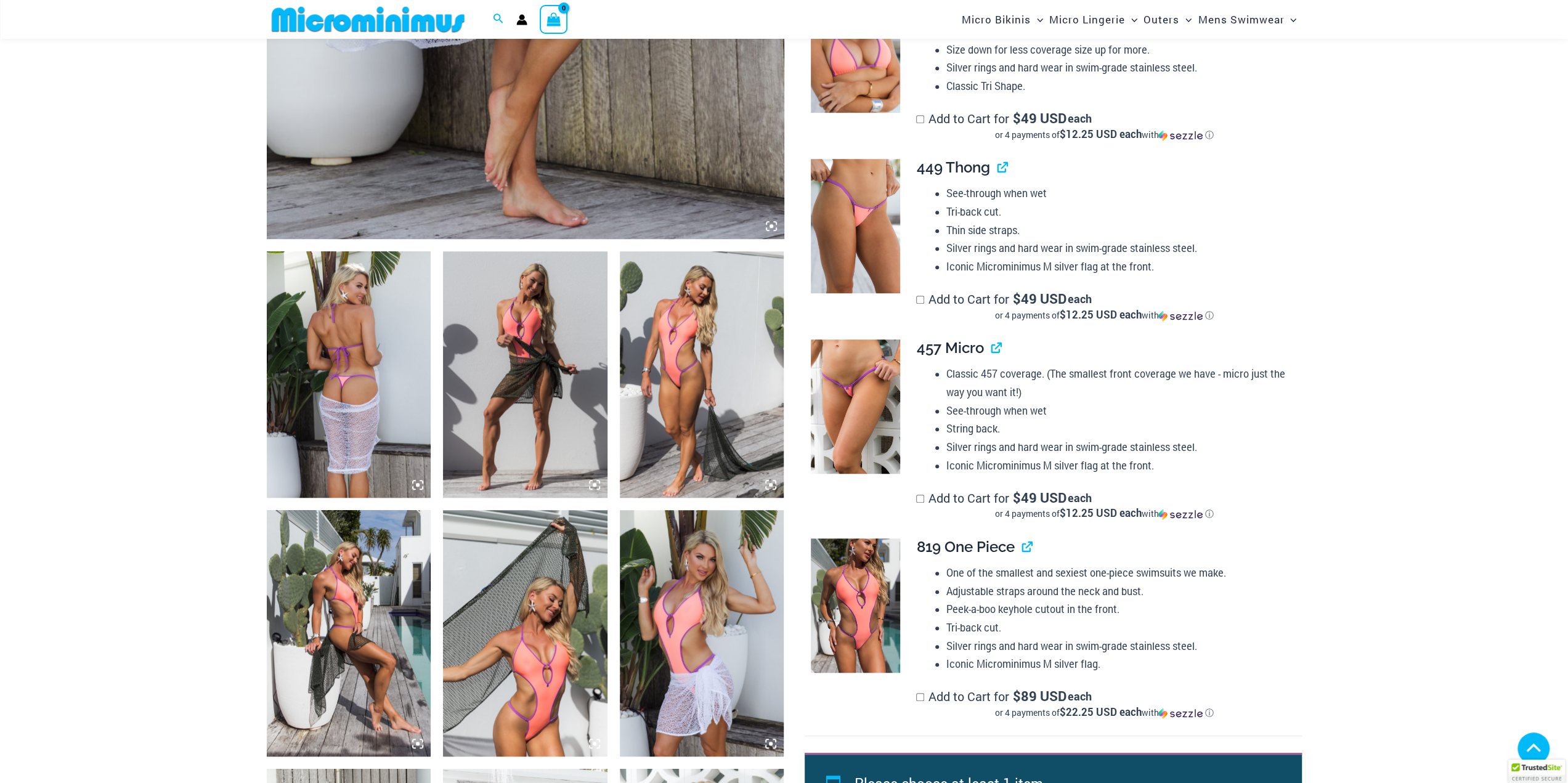
scroll to position [769, 0]
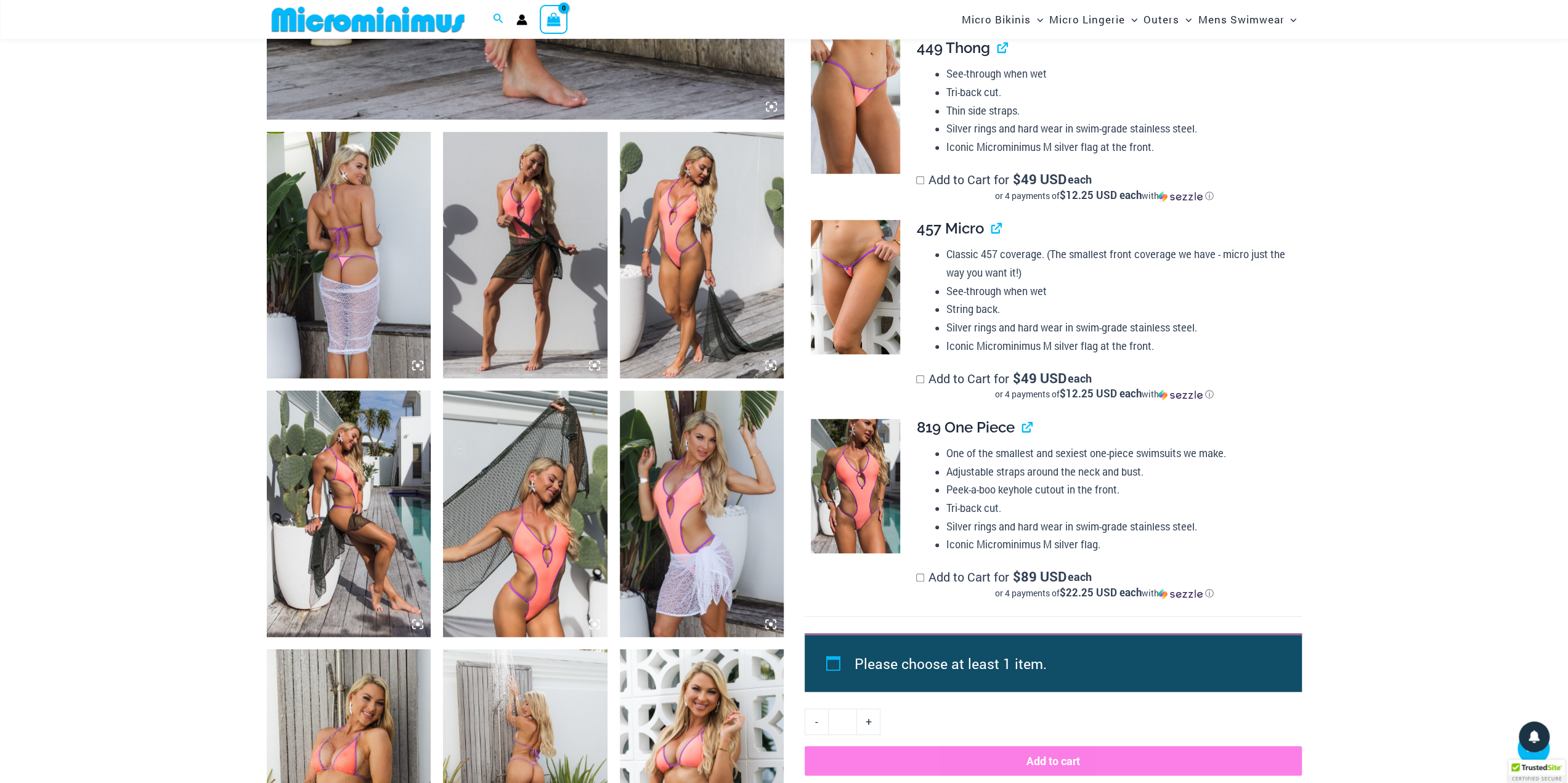
click at [862, 229] on img at bounding box center [856, 287] width 90 height 134
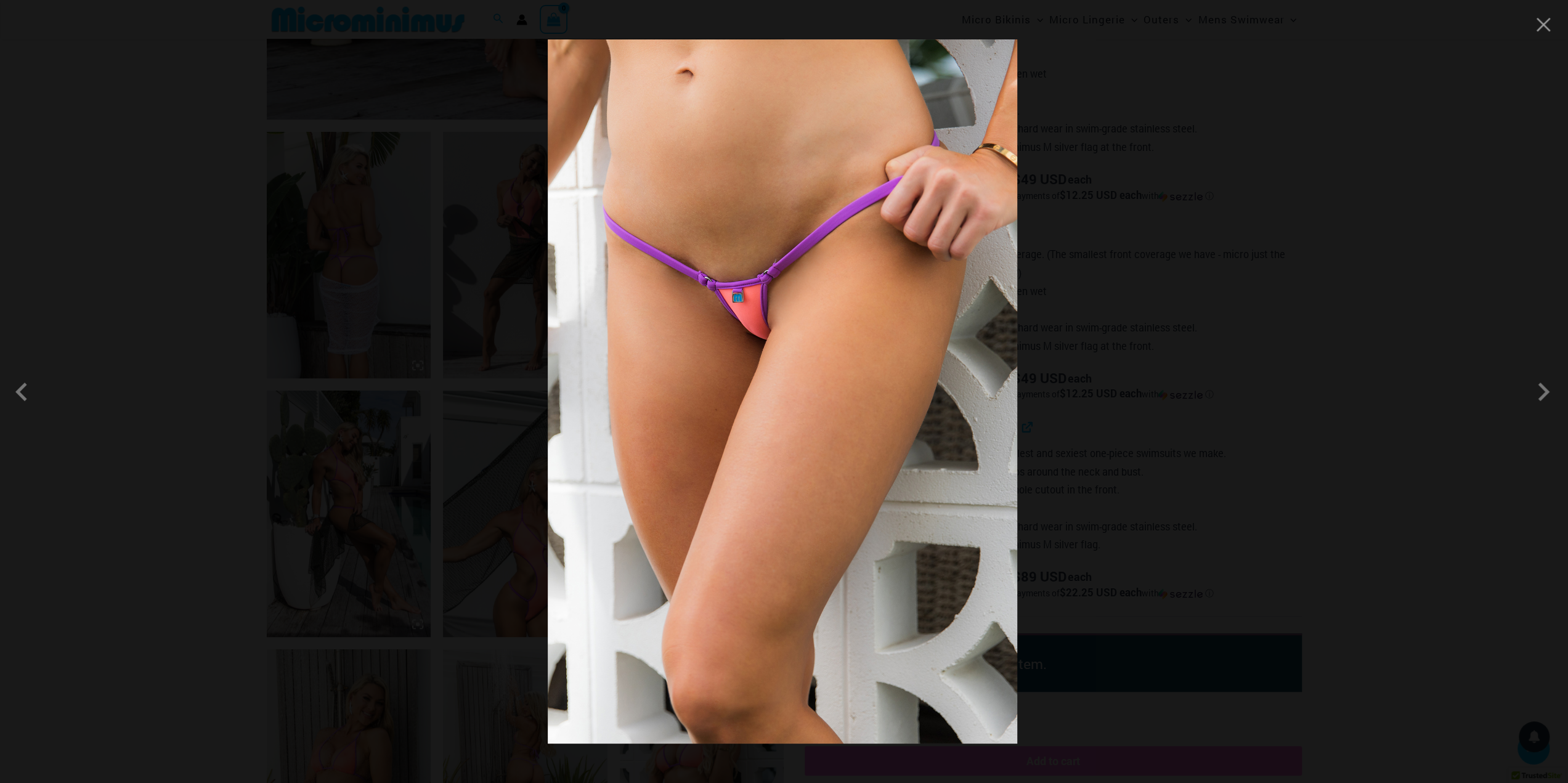
click at [1430, 371] on div at bounding box center [784, 392] width 1568 height 783
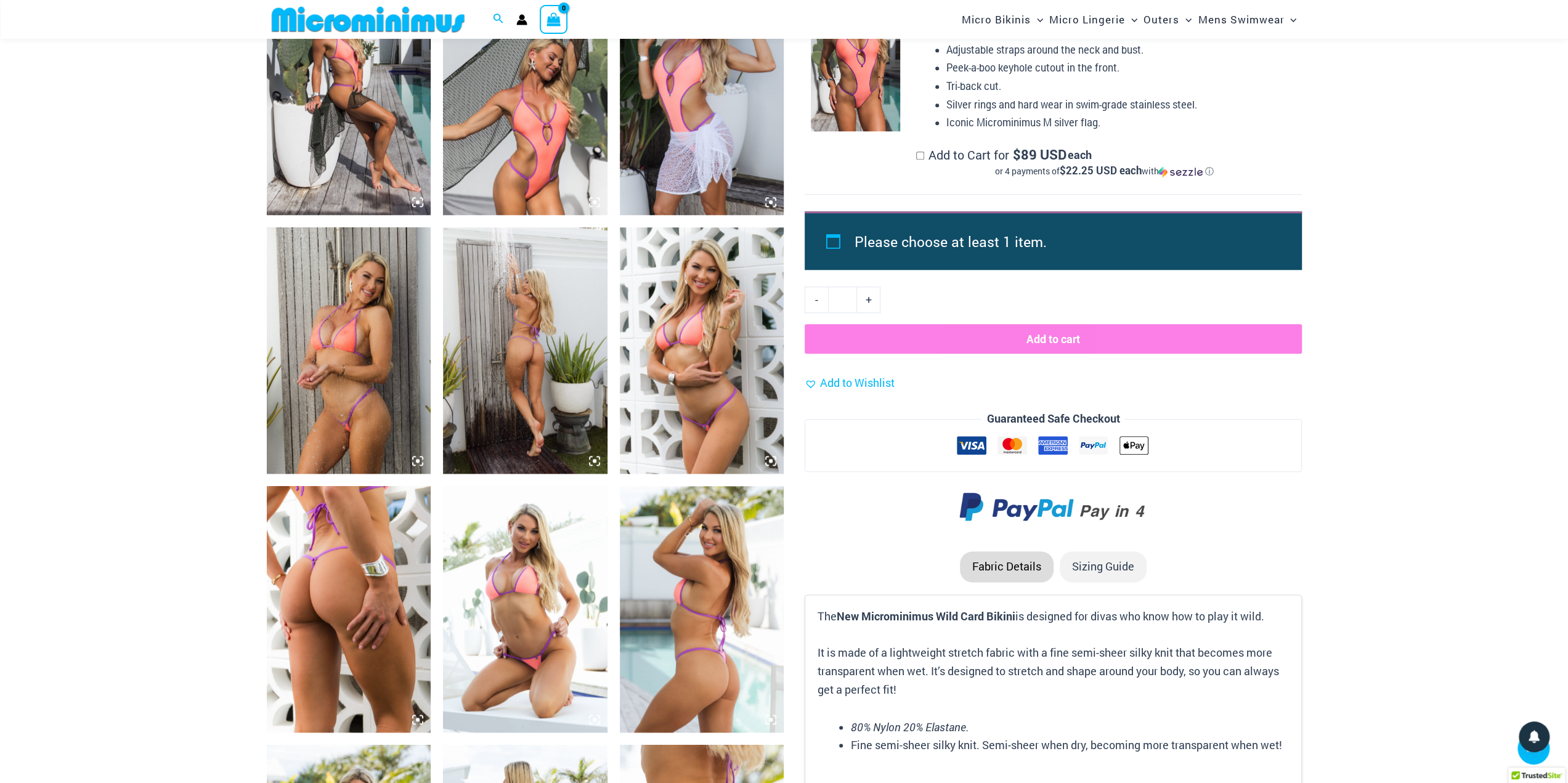
scroll to position [1344, 0]
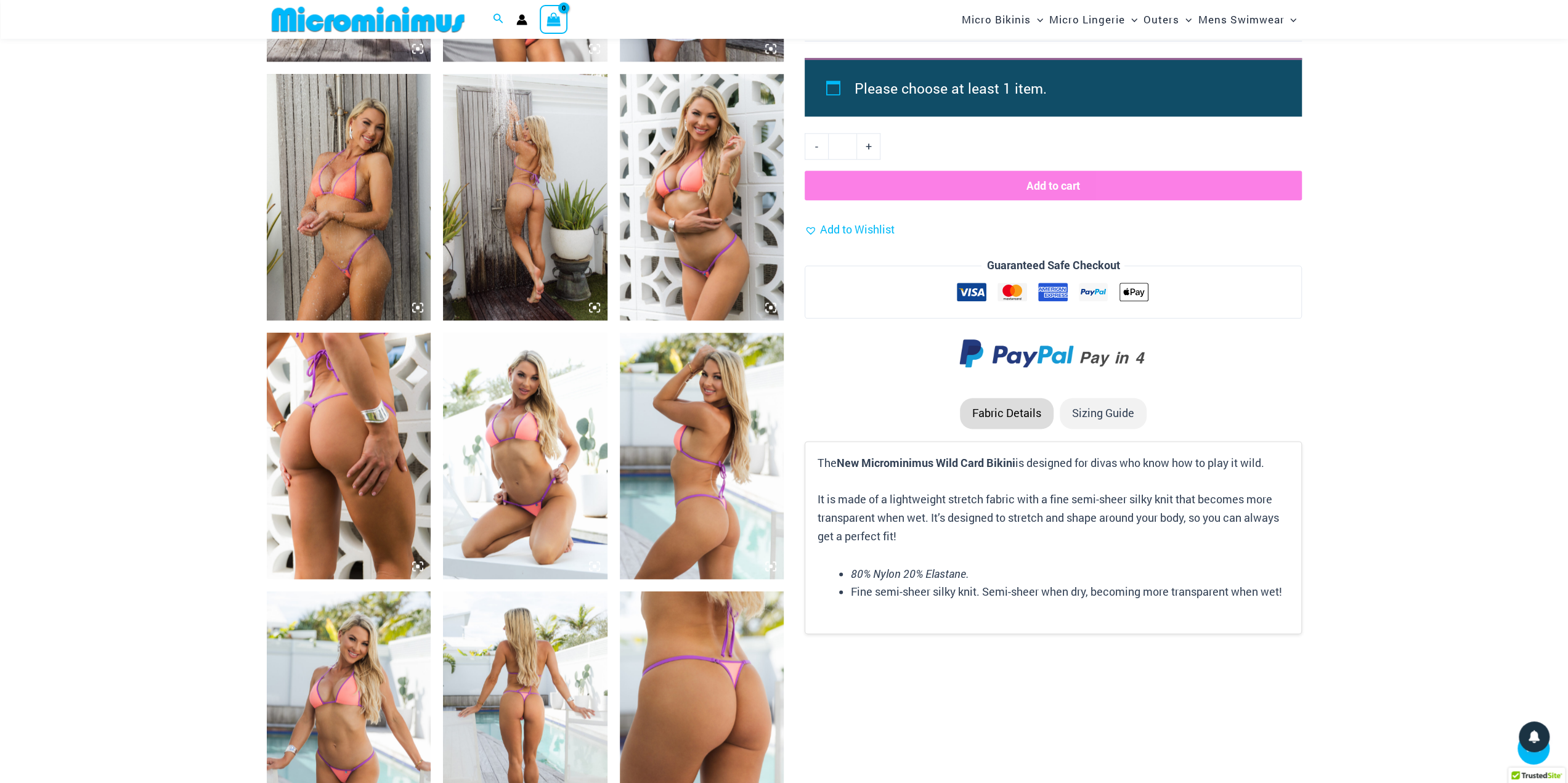
click at [464, 232] on img at bounding box center [525, 197] width 164 height 247
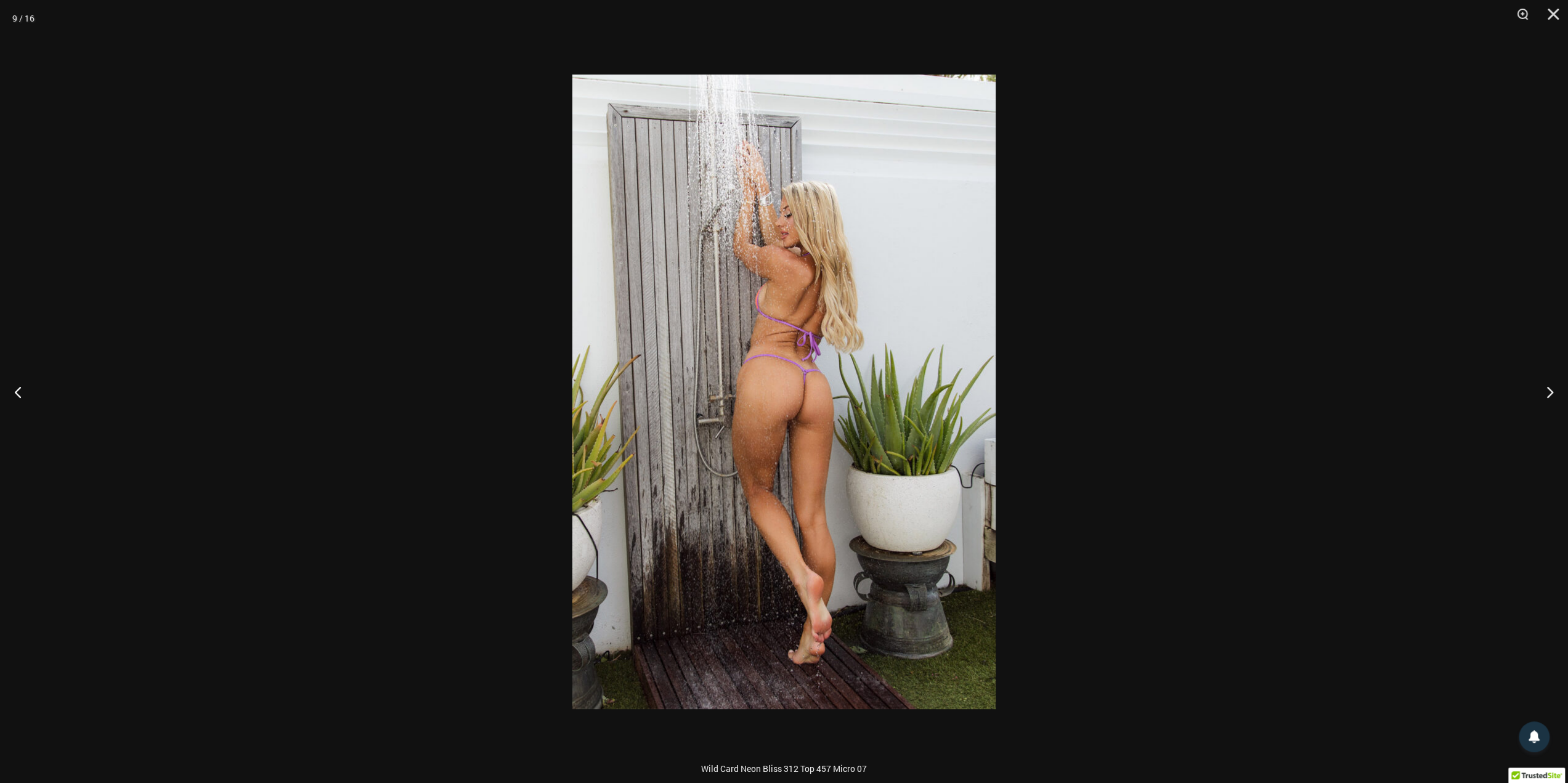
click at [1299, 343] on div at bounding box center [784, 392] width 1568 height 783
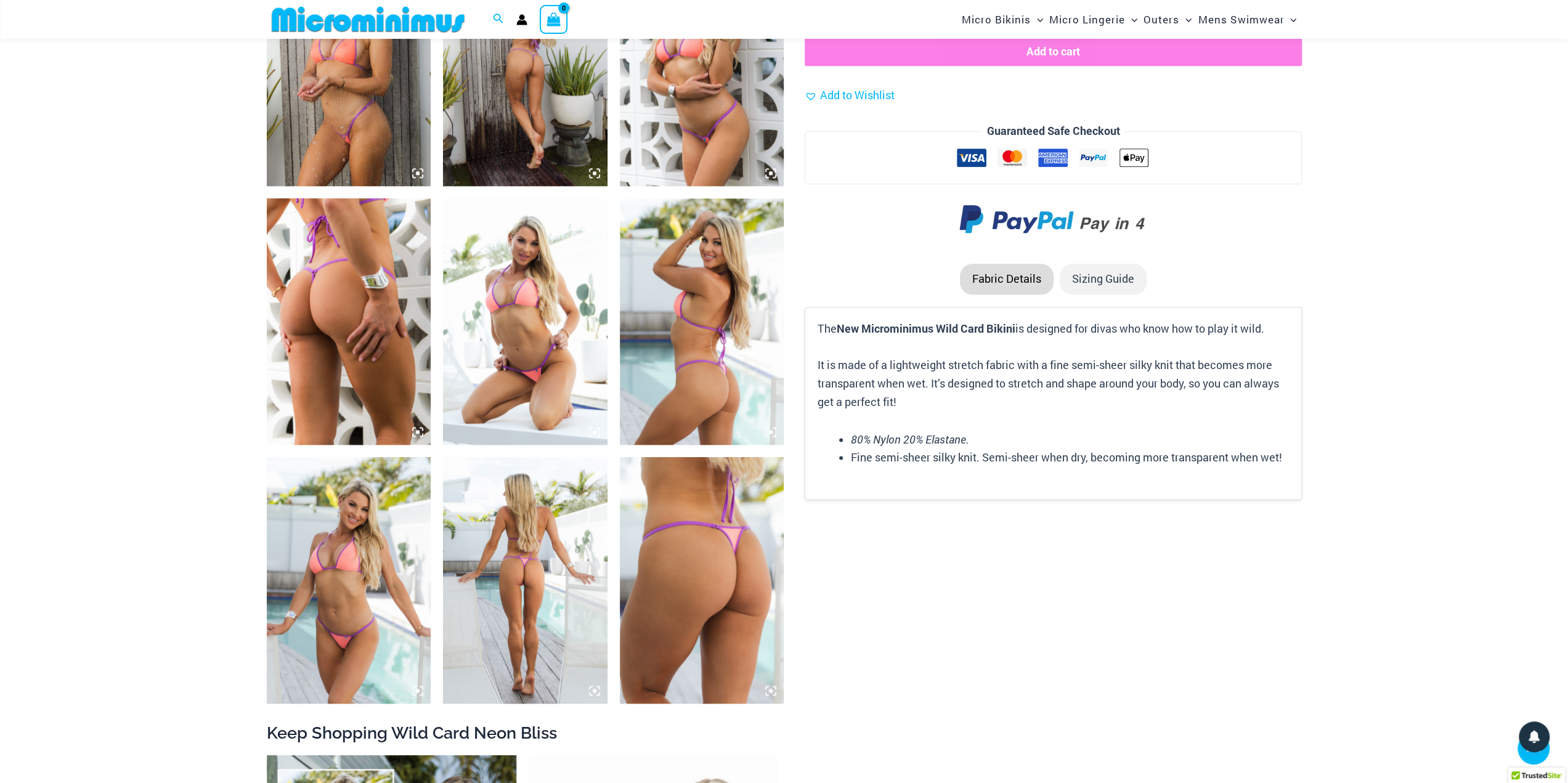
scroll to position [1631, 0]
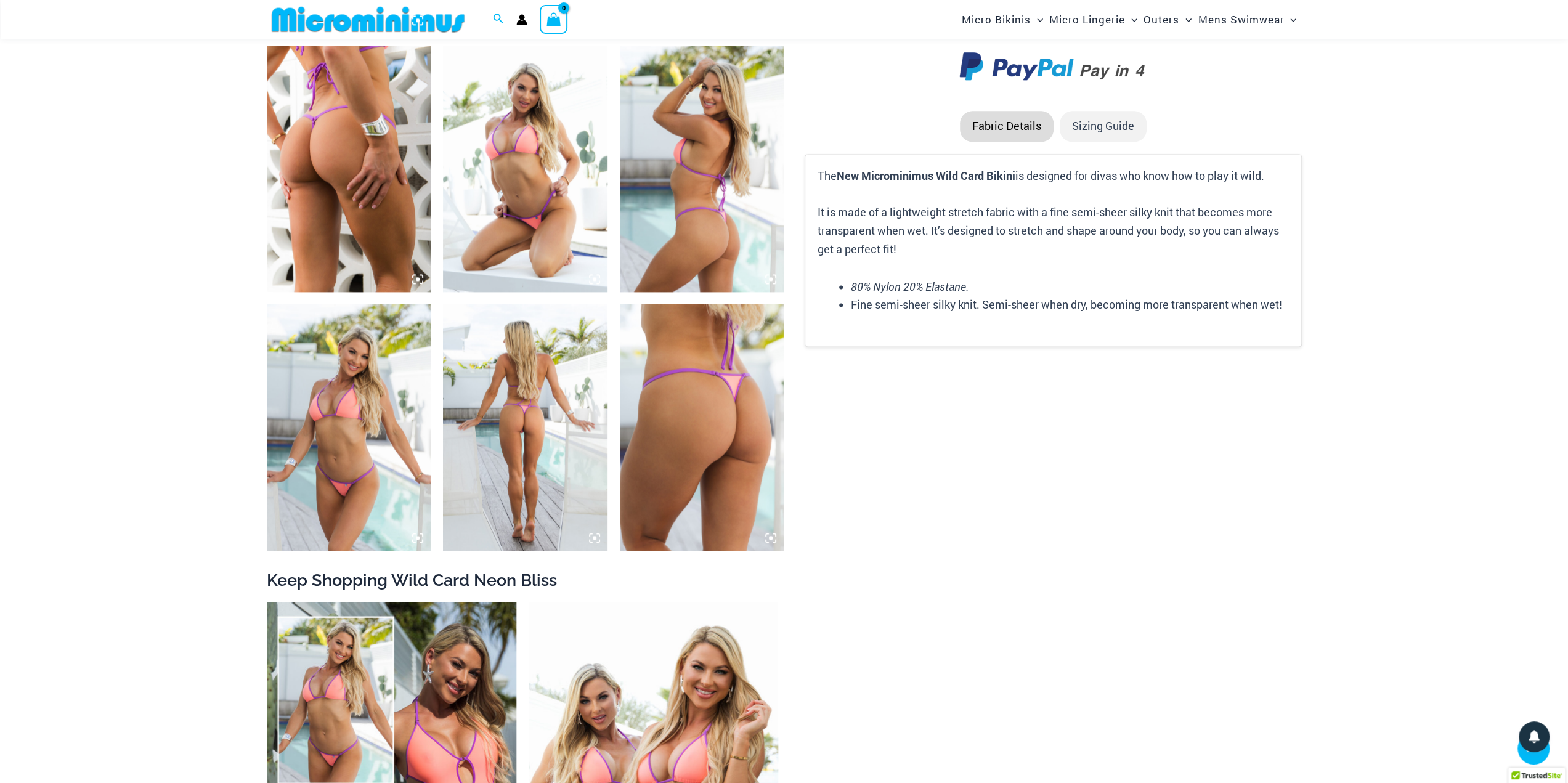
click at [306, 397] on img at bounding box center [349, 428] width 164 height 247
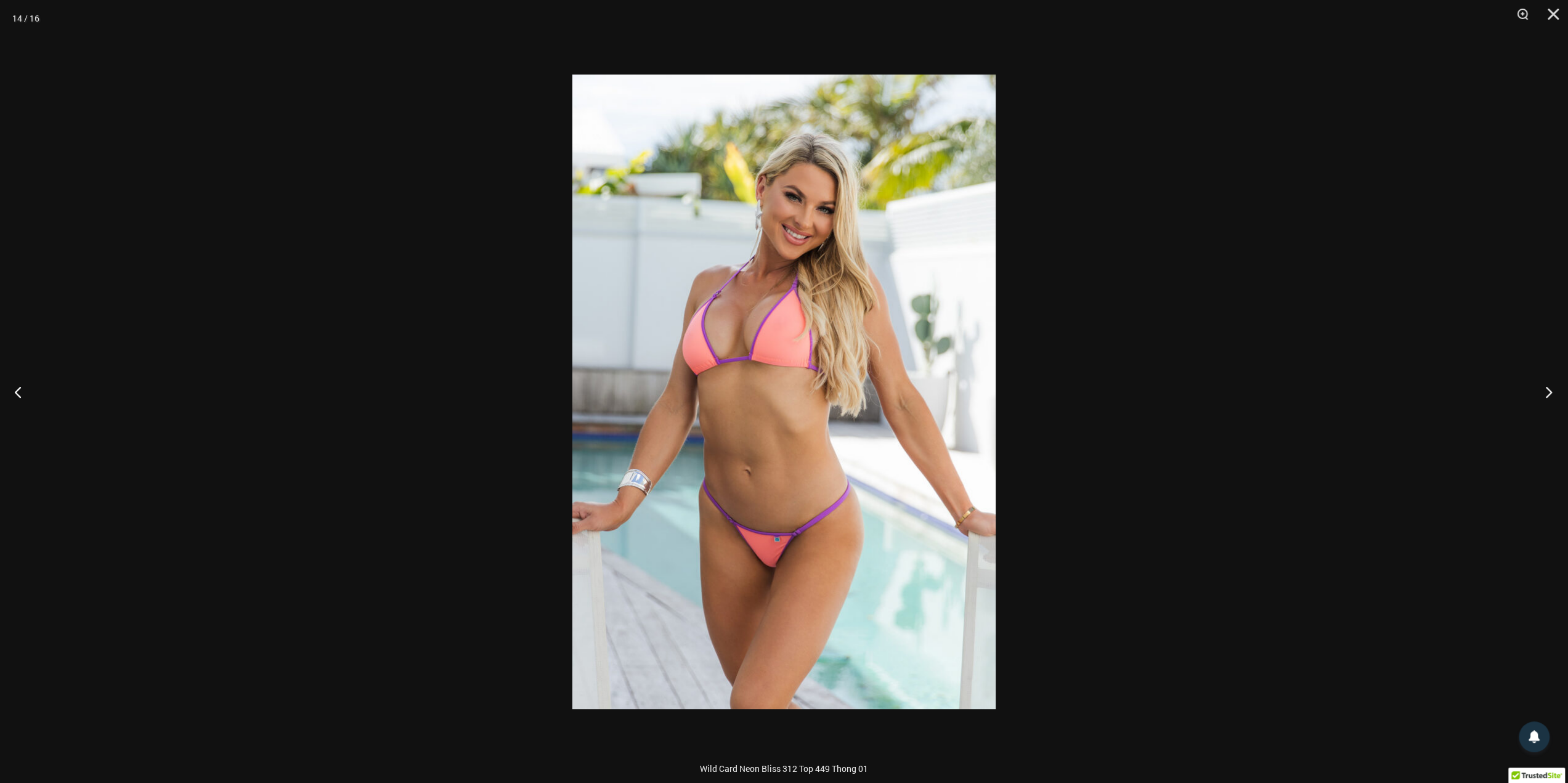
click at [1544, 394] on button "Next" at bounding box center [1545, 392] width 46 height 62
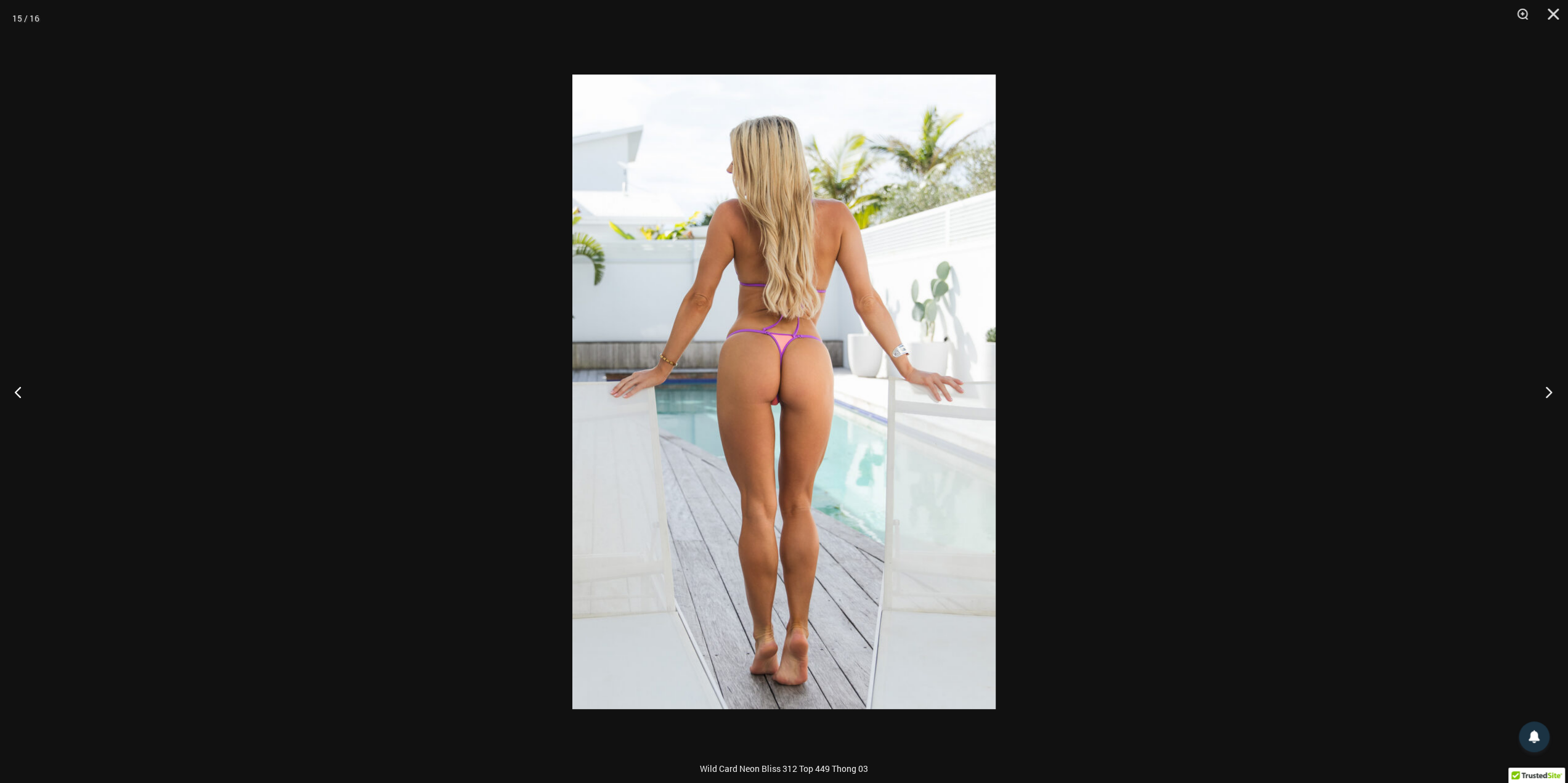
click at [1544, 394] on button "Next" at bounding box center [1545, 392] width 46 height 62
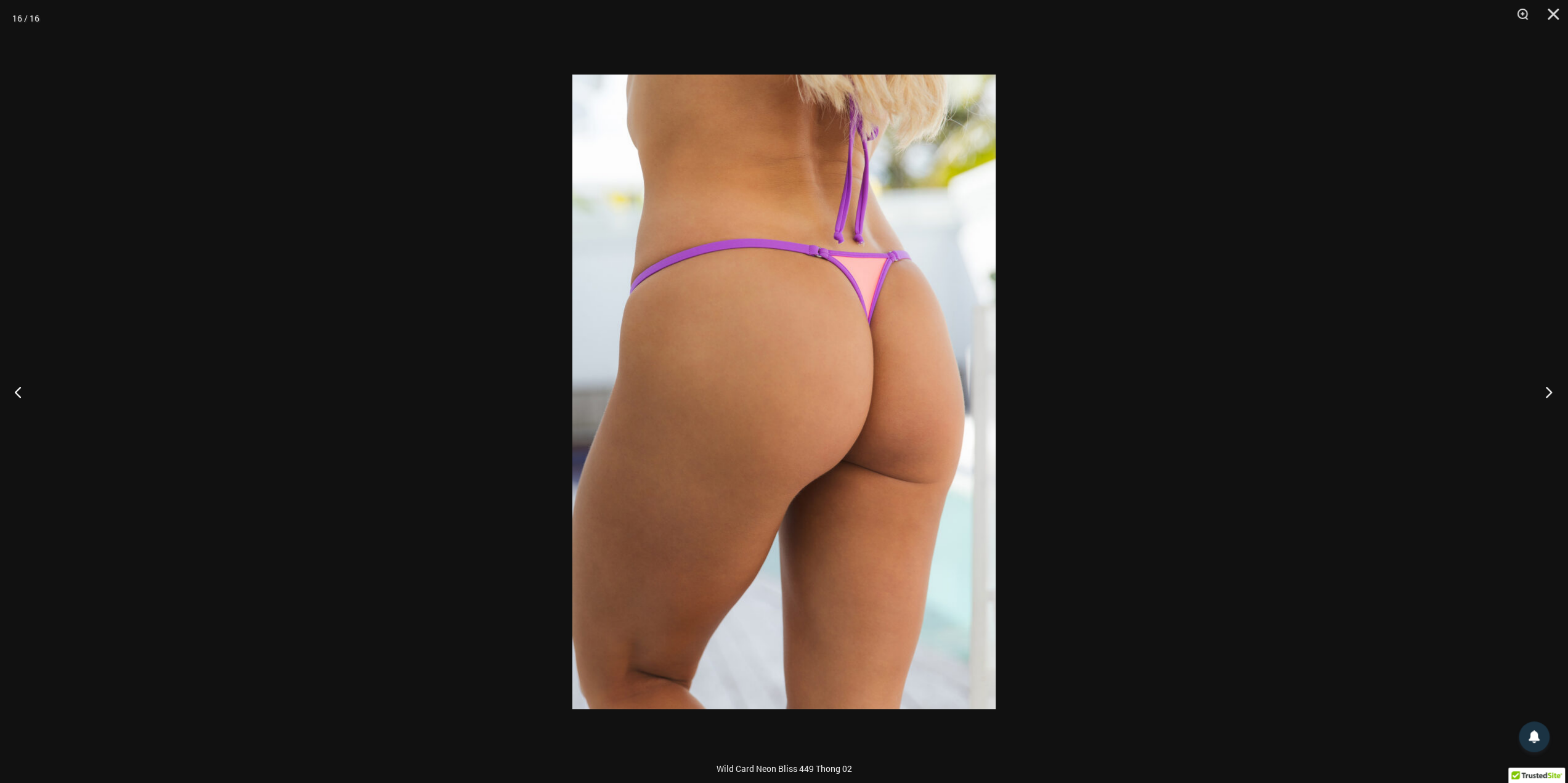
click at [1544, 394] on button "Next" at bounding box center [1545, 392] width 46 height 62
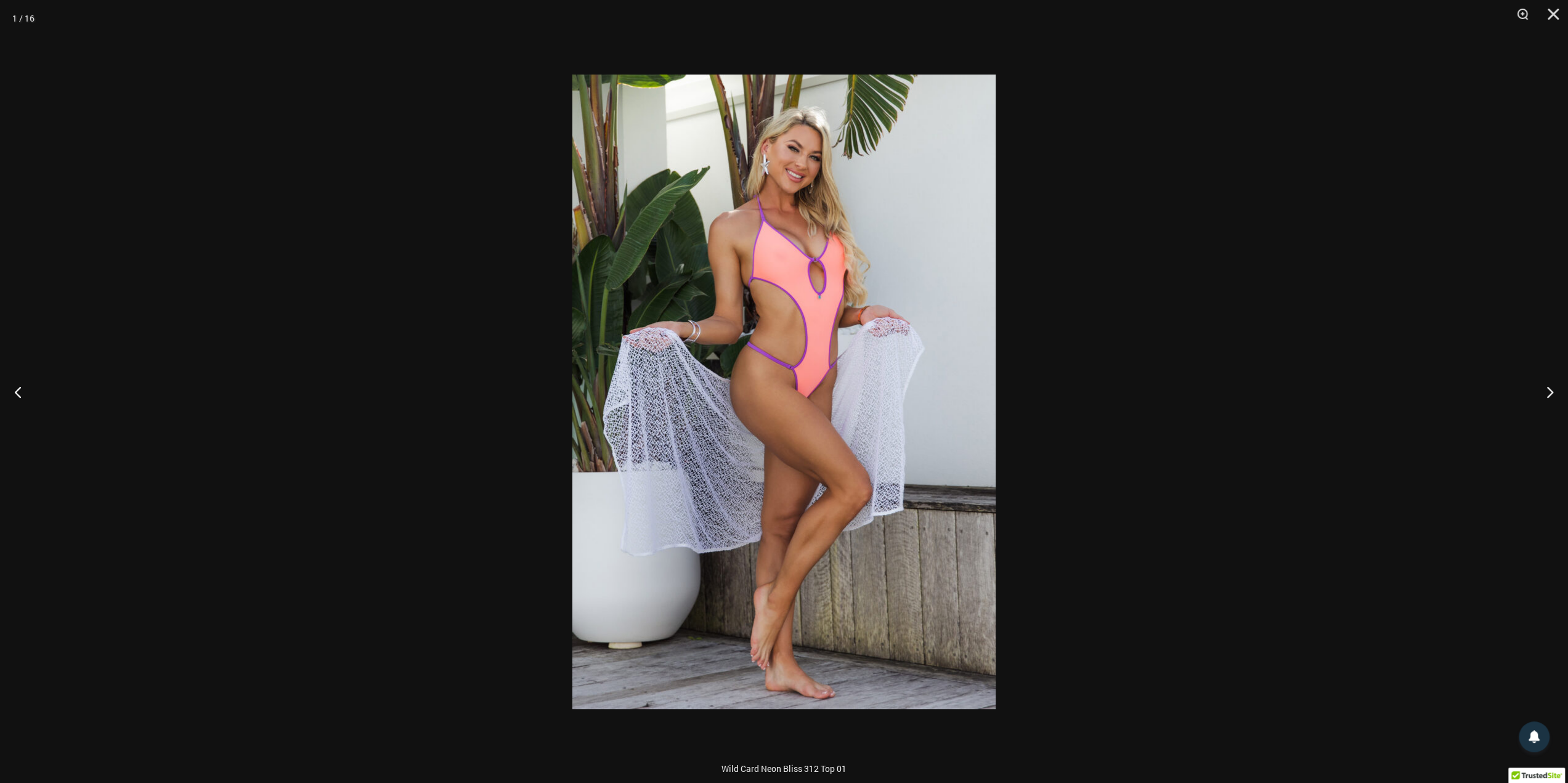
click at [1325, 371] on div at bounding box center [784, 392] width 1568 height 783
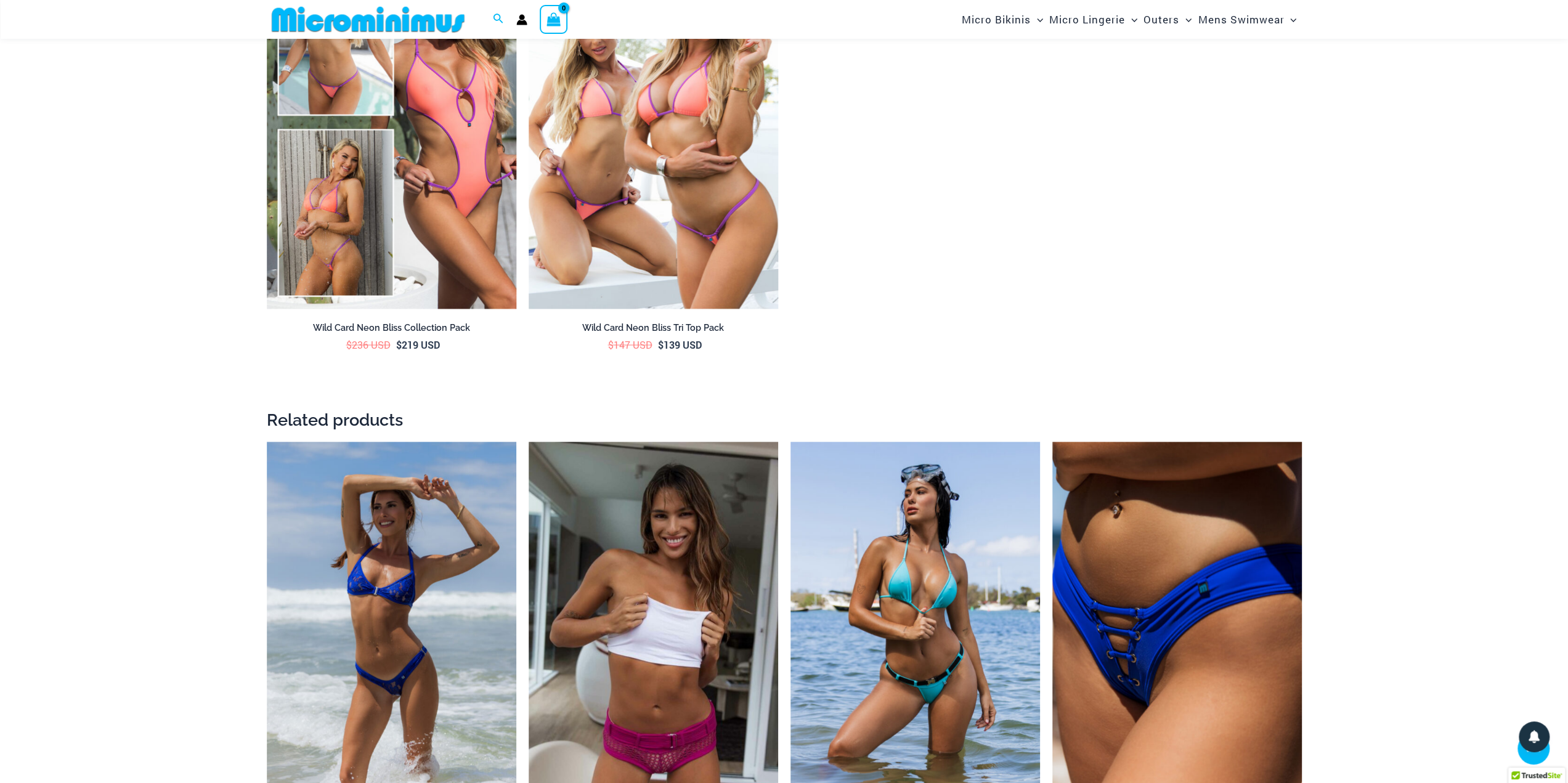
scroll to position [2412, 0]
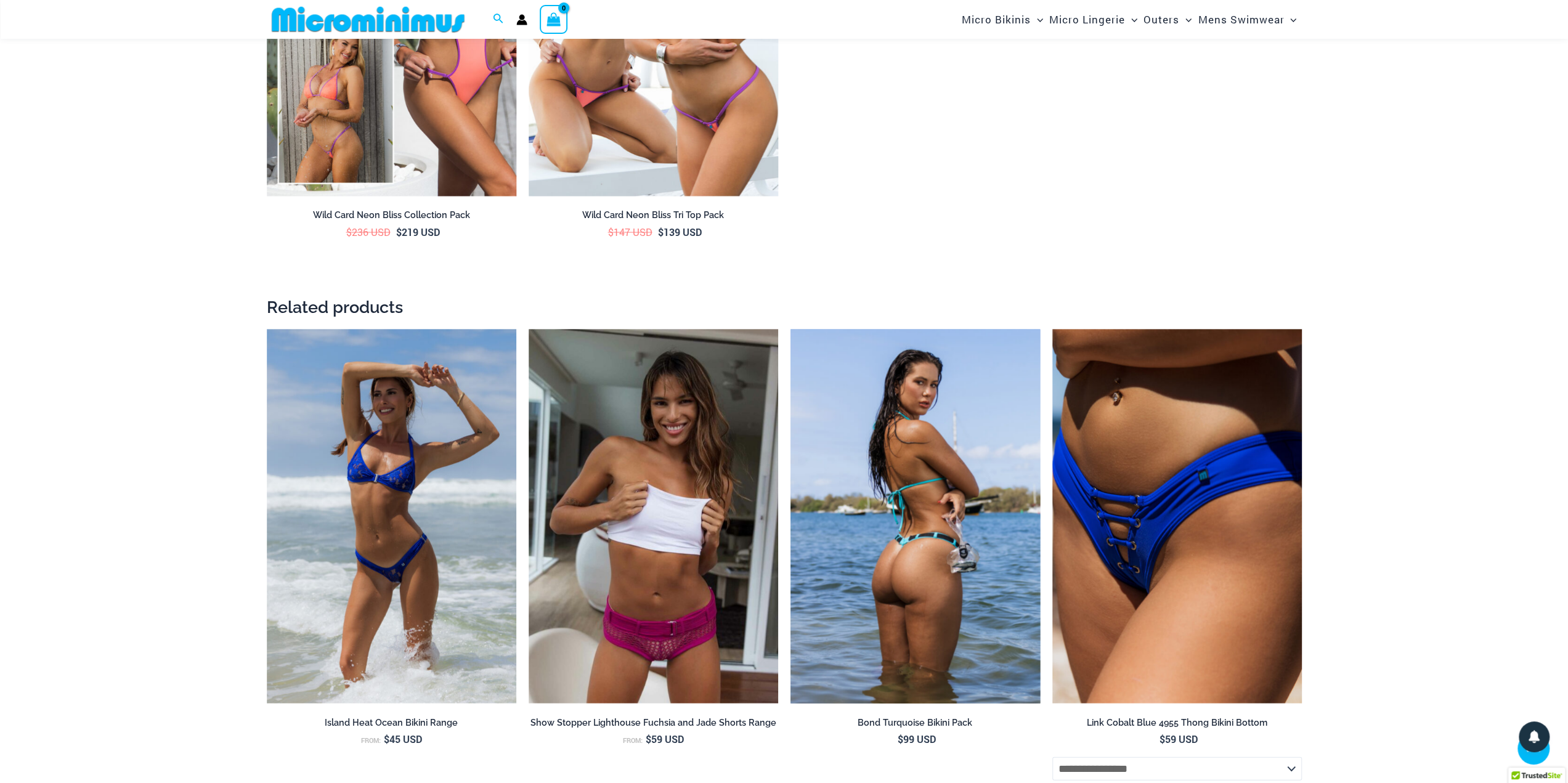
click at [986, 440] on img at bounding box center [915, 517] width 249 height 375
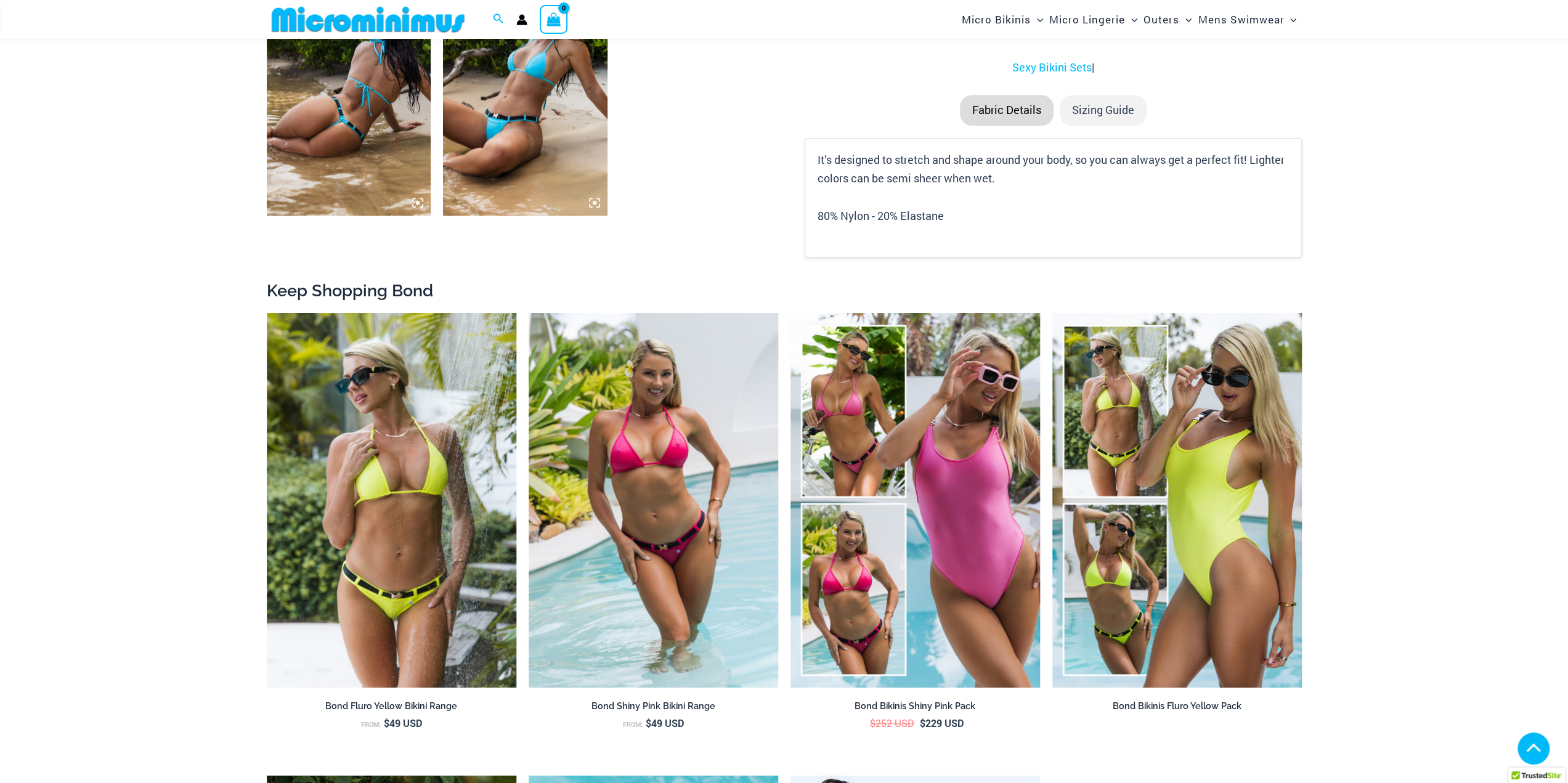
scroll to position [1263, 0]
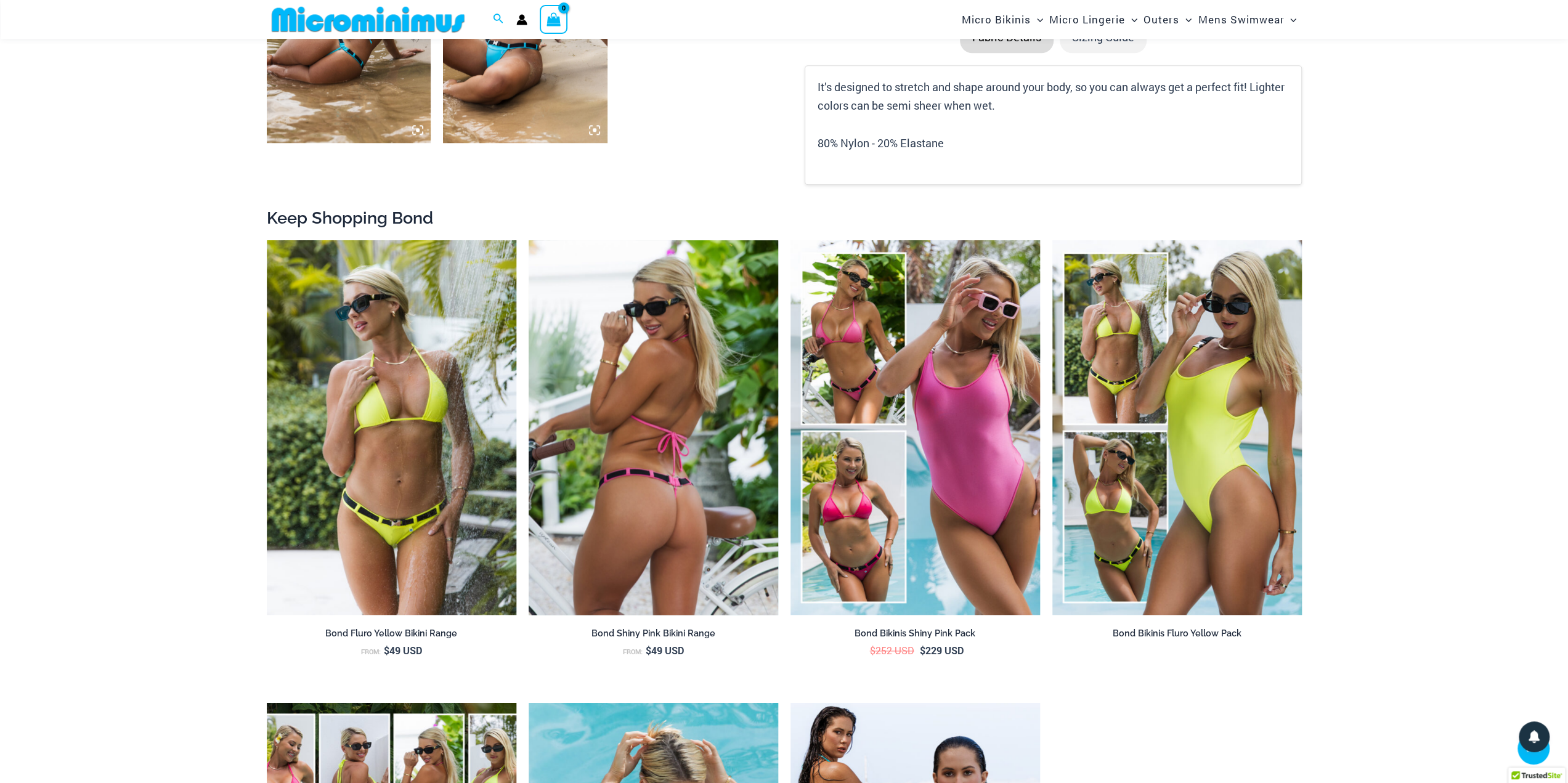
click at [754, 375] on img at bounding box center [653, 427] width 249 height 375
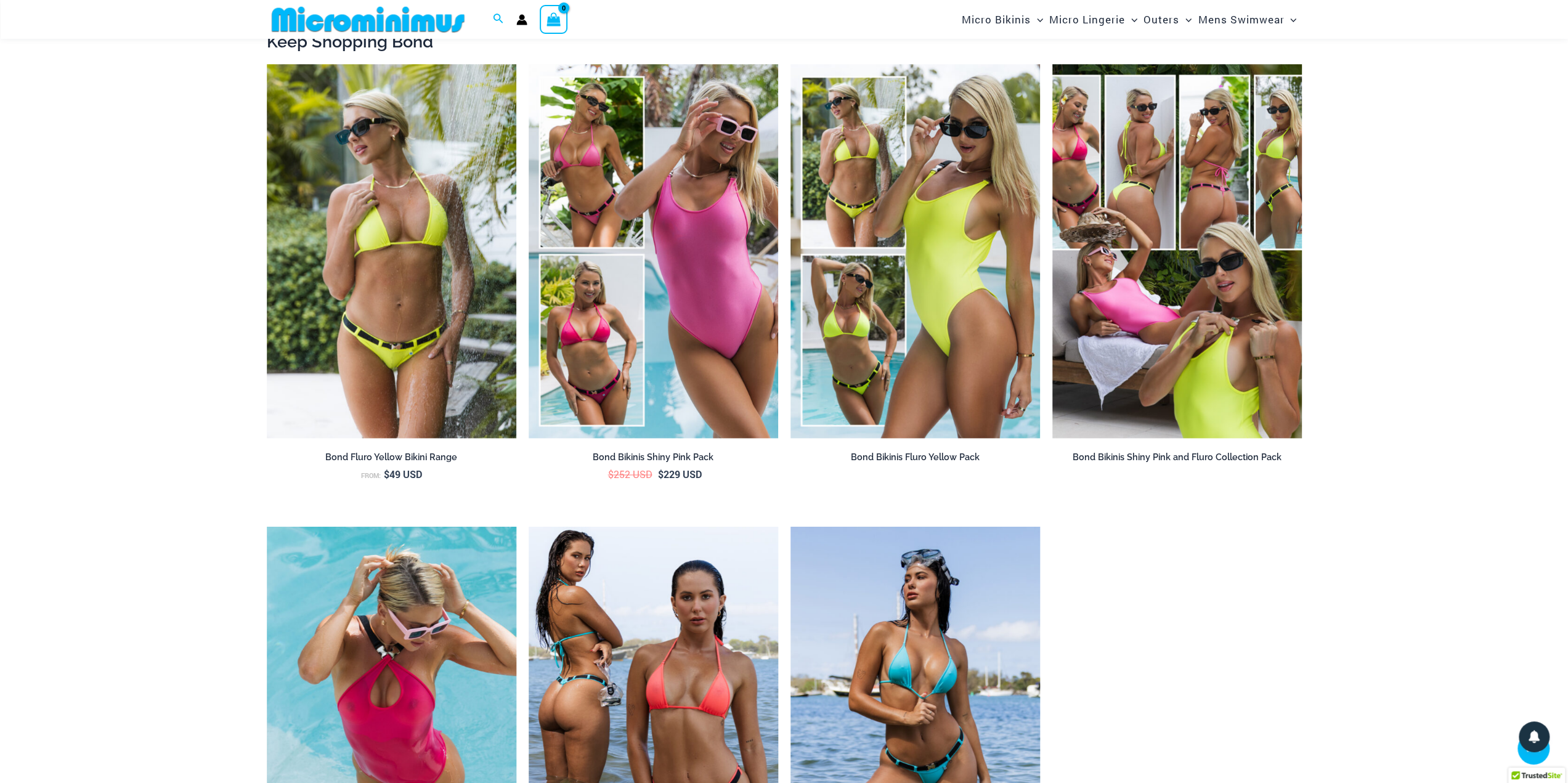
scroll to position [1878, 0]
